Goal: Information Seeking & Learning: Check status

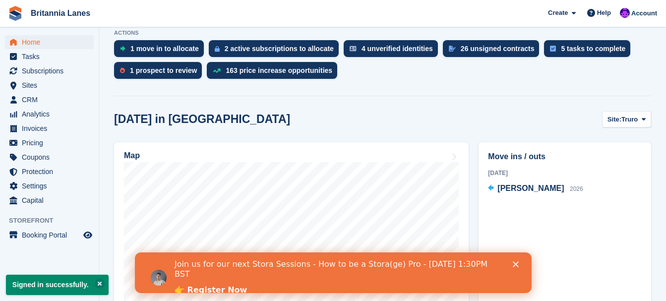
scroll to position [198, 0]
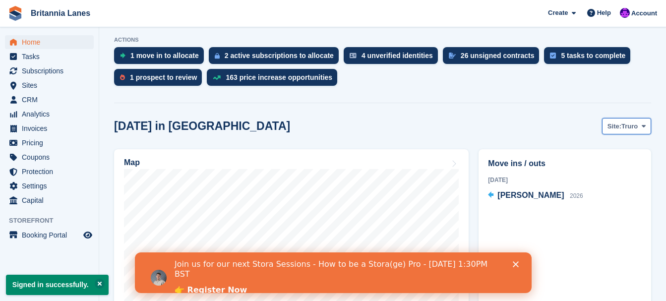
click at [634, 126] on span "Truro" at bounding box center [629, 126] width 16 height 10
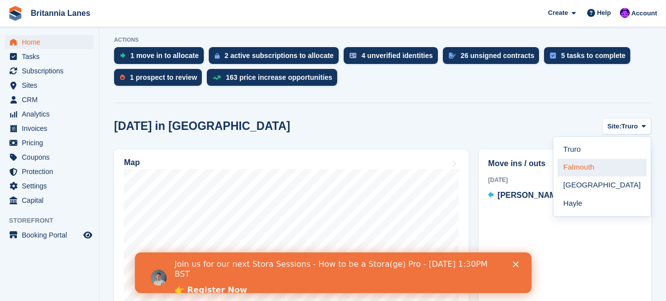
click at [613, 166] on link "Falmouth" at bounding box center [601, 168] width 89 height 18
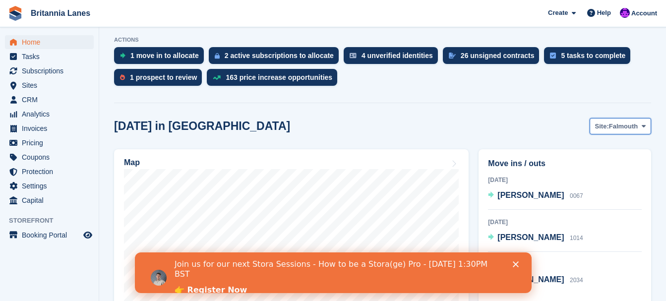
click at [620, 127] on span "Falmouth" at bounding box center [623, 126] width 29 height 10
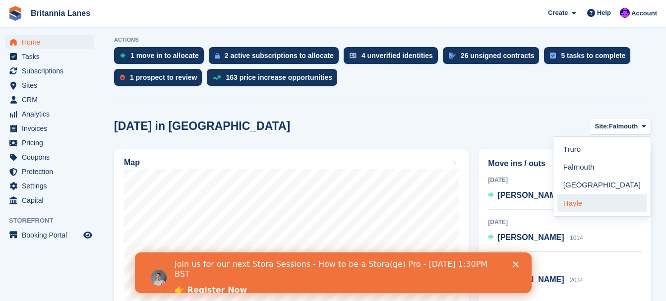
click at [582, 204] on link "Hayle" at bounding box center [601, 203] width 89 height 18
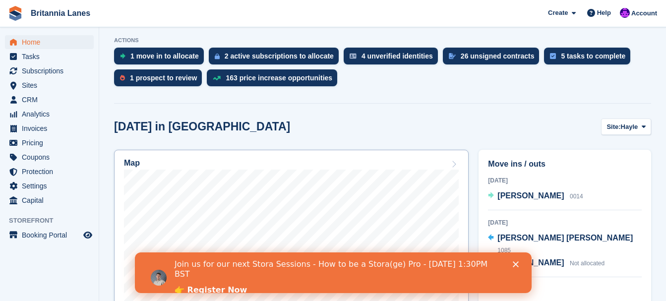
scroll to position [0, 0]
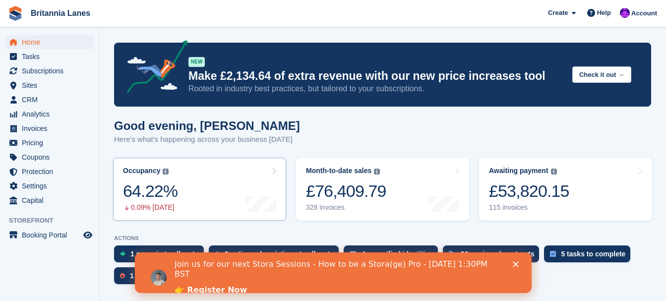
click at [178, 196] on link "Occupancy The percentage of all currently allocated units in terms of area. Inc…" at bounding box center [199, 189] width 173 height 63
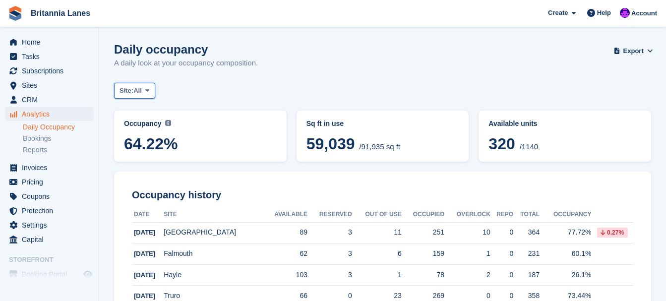
click at [138, 94] on span "All" at bounding box center [137, 91] width 8 height 10
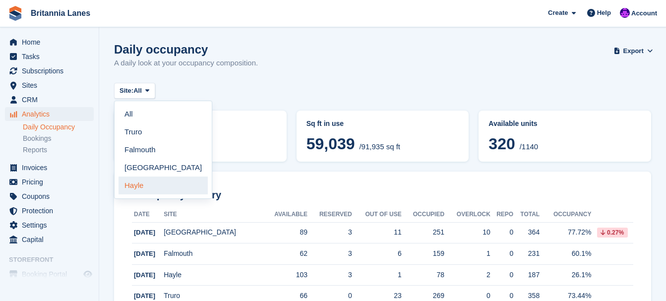
click at [138, 185] on link "Hayle" at bounding box center [162, 185] width 89 height 18
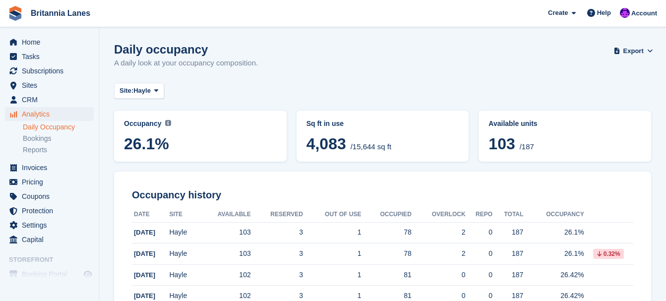
click at [178, 141] on span "26.1%" at bounding box center [200, 144] width 153 height 18
click at [46, 114] on span "Analytics" at bounding box center [51, 114] width 59 height 14
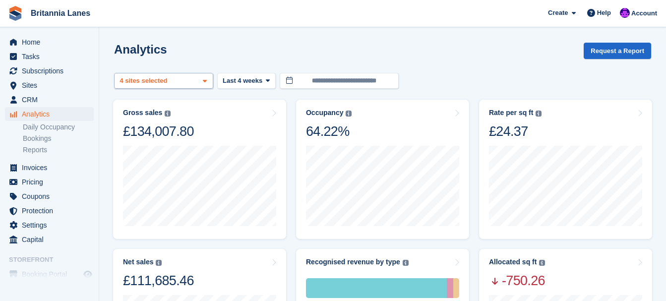
click at [204, 80] on icon at bounding box center [205, 81] width 4 height 6
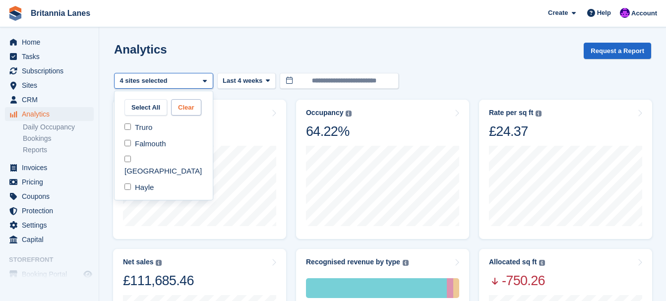
click at [183, 109] on button "Clear" at bounding box center [186, 107] width 30 height 16
click at [148, 179] on div "Hayle" at bounding box center [163, 187] width 90 height 16
select select "****"
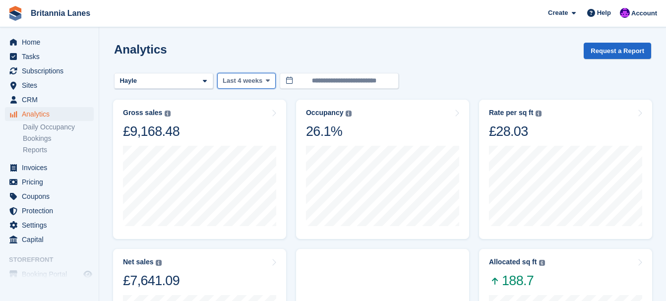
click at [266, 81] on icon at bounding box center [268, 80] width 4 height 6
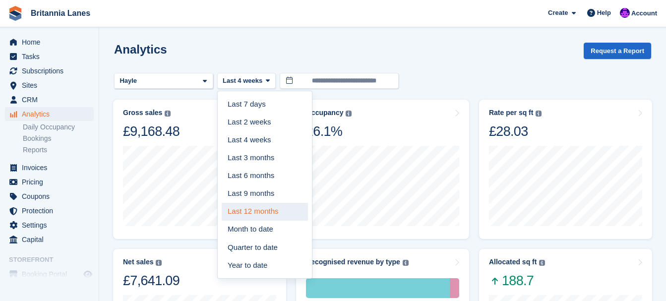
click at [250, 211] on link "Last 12 months" at bounding box center [265, 212] width 86 height 18
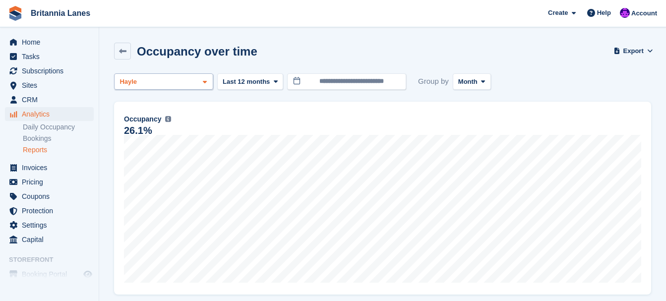
click at [183, 78] on div "Hayle" at bounding box center [163, 81] width 99 height 16
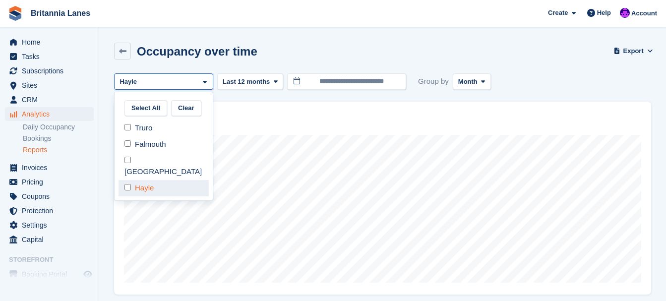
click at [143, 180] on div "Hayle" at bounding box center [163, 188] width 90 height 16
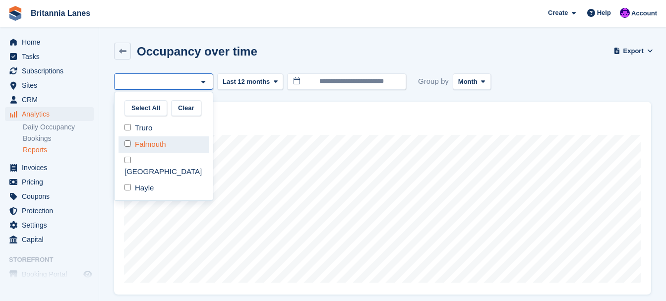
click at [134, 141] on div "Falmouth" at bounding box center [163, 144] width 90 height 16
select select "***"
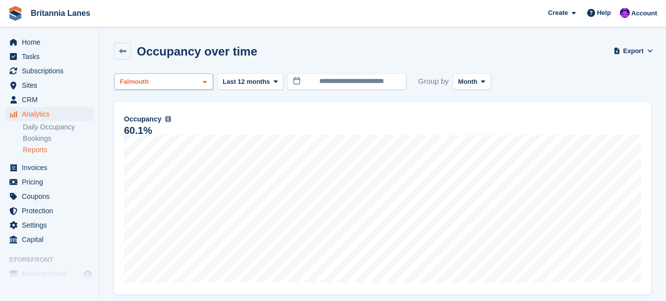
click at [208, 81] on span at bounding box center [205, 82] width 8 height 8
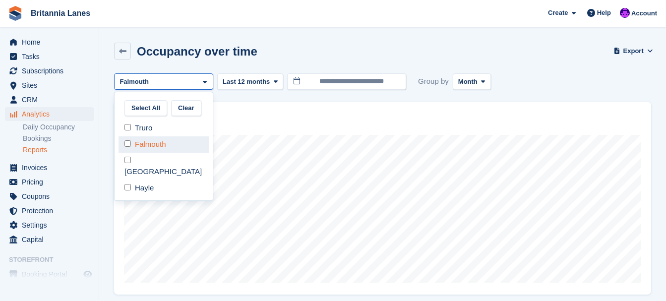
click at [147, 145] on div "Falmouth" at bounding box center [163, 144] width 90 height 16
select select "****"
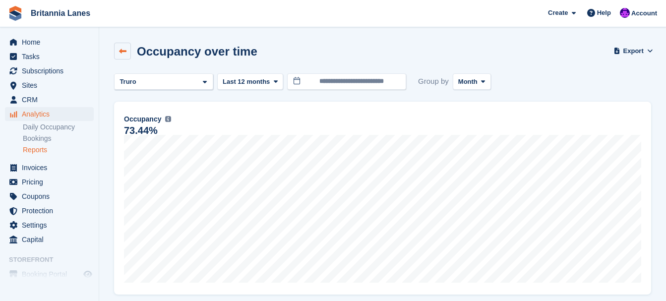
click at [120, 51] on icon at bounding box center [122, 51] width 7 height 7
click at [119, 49] on icon at bounding box center [122, 51] width 7 height 7
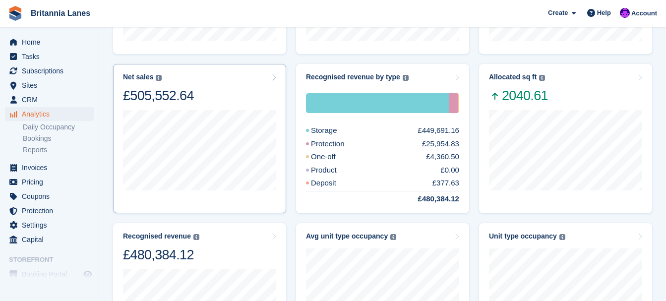
scroll to position [248, 0]
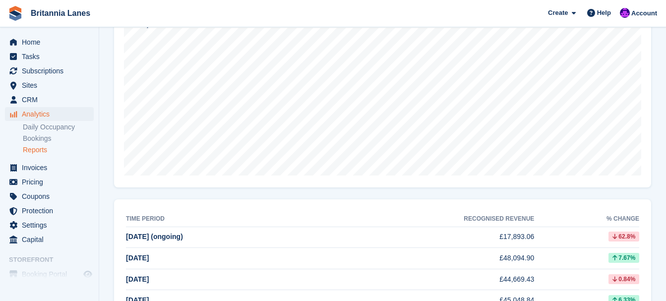
scroll to position [91, 0]
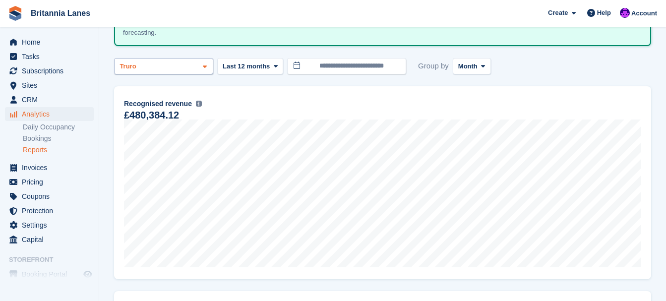
click at [191, 66] on div "Truro" at bounding box center [163, 66] width 99 height 16
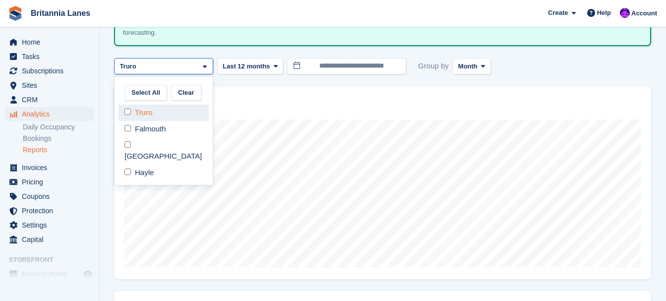
click at [159, 111] on div "Truro" at bounding box center [163, 113] width 90 height 16
click at [149, 132] on div "Falmouth" at bounding box center [163, 129] width 90 height 16
select select "***"
